Goal: Navigation & Orientation: Find specific page/section

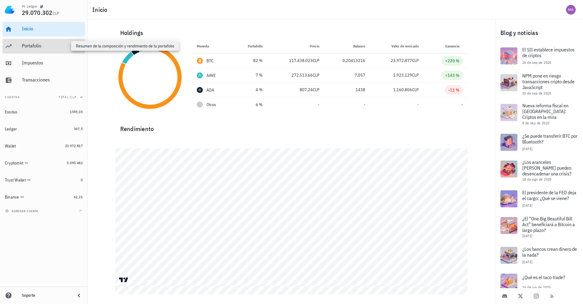
click at [30, 47] on div "Portafolio" at bounding box center [52, 46] width 61 height 6
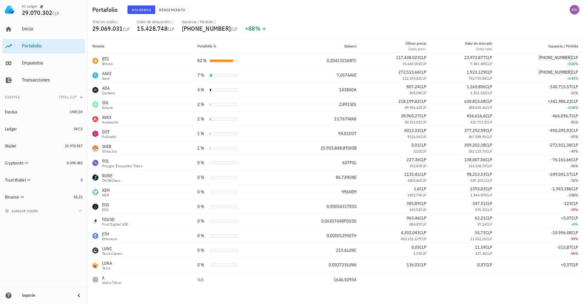
click at [326, 16] on div "Holdings Rendimiento" at bounding box center [253, 10] width 259 height 16
click at [559, 14] on div "Portafolio Holdings Rendimiento" at bounding box center [335, 9] width 496 height 19
